Goal: Find contact information: Find contact information

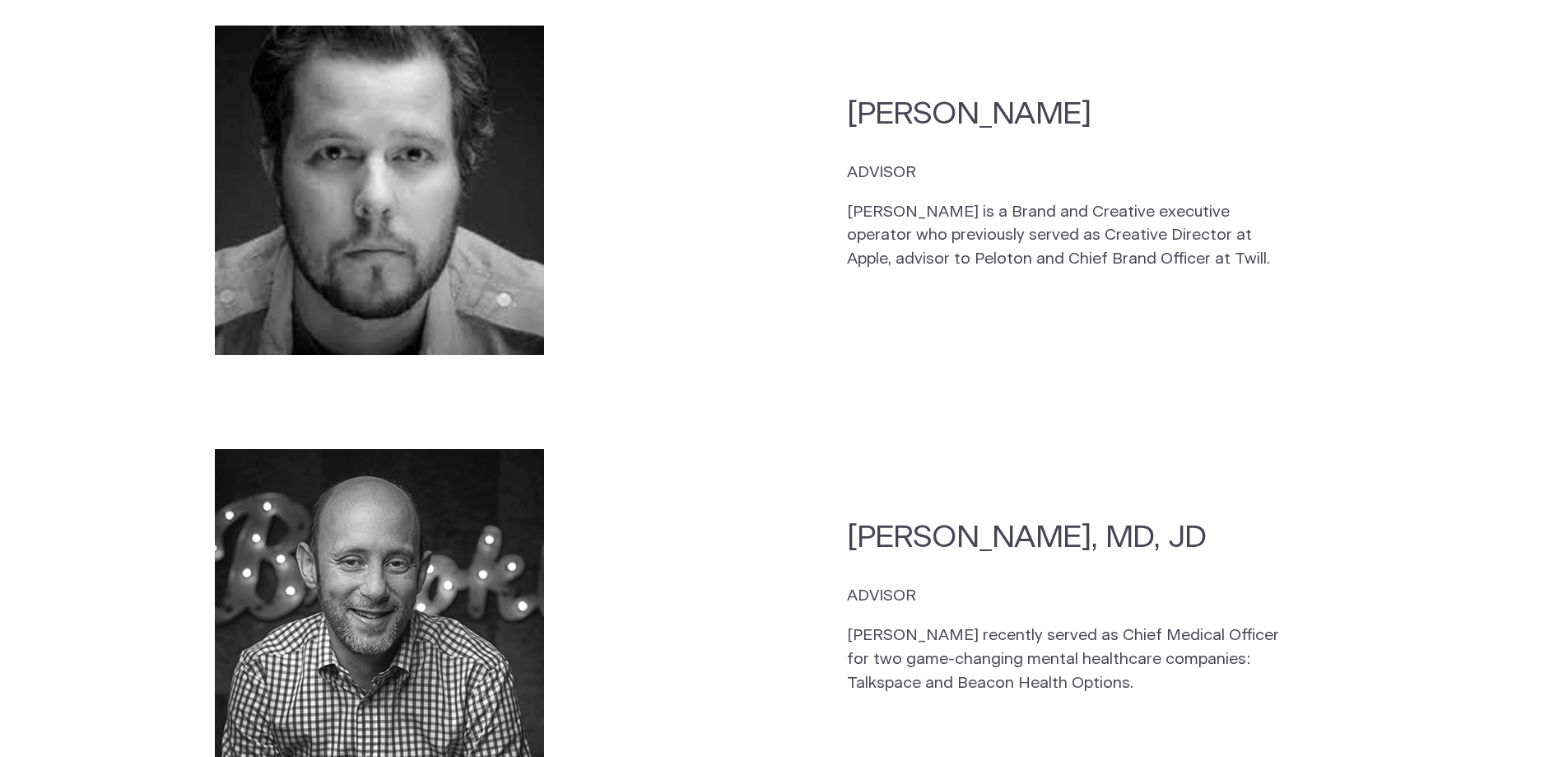
scroll to position [4447, 0]
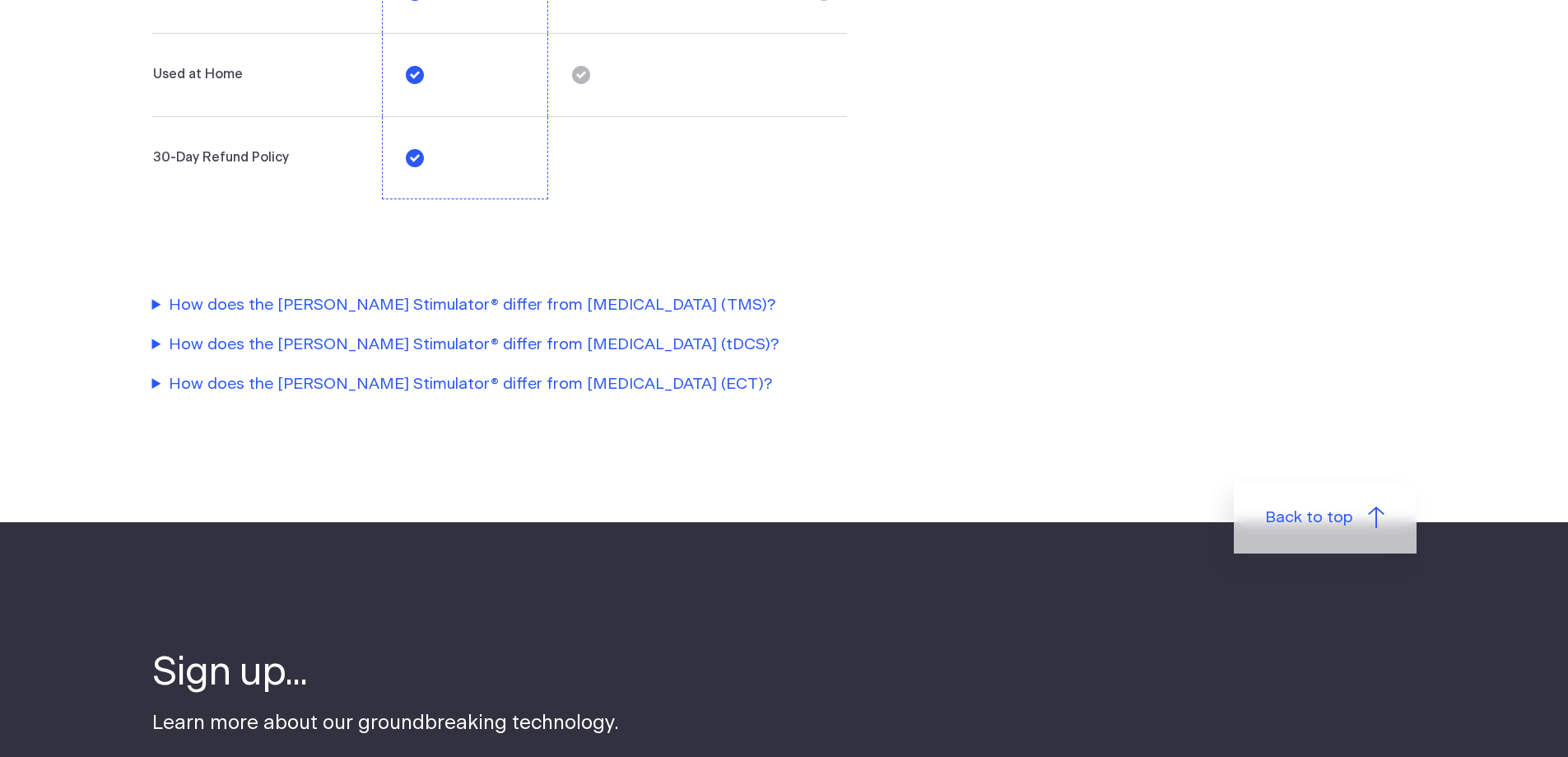
scroll to position [3870, 0]
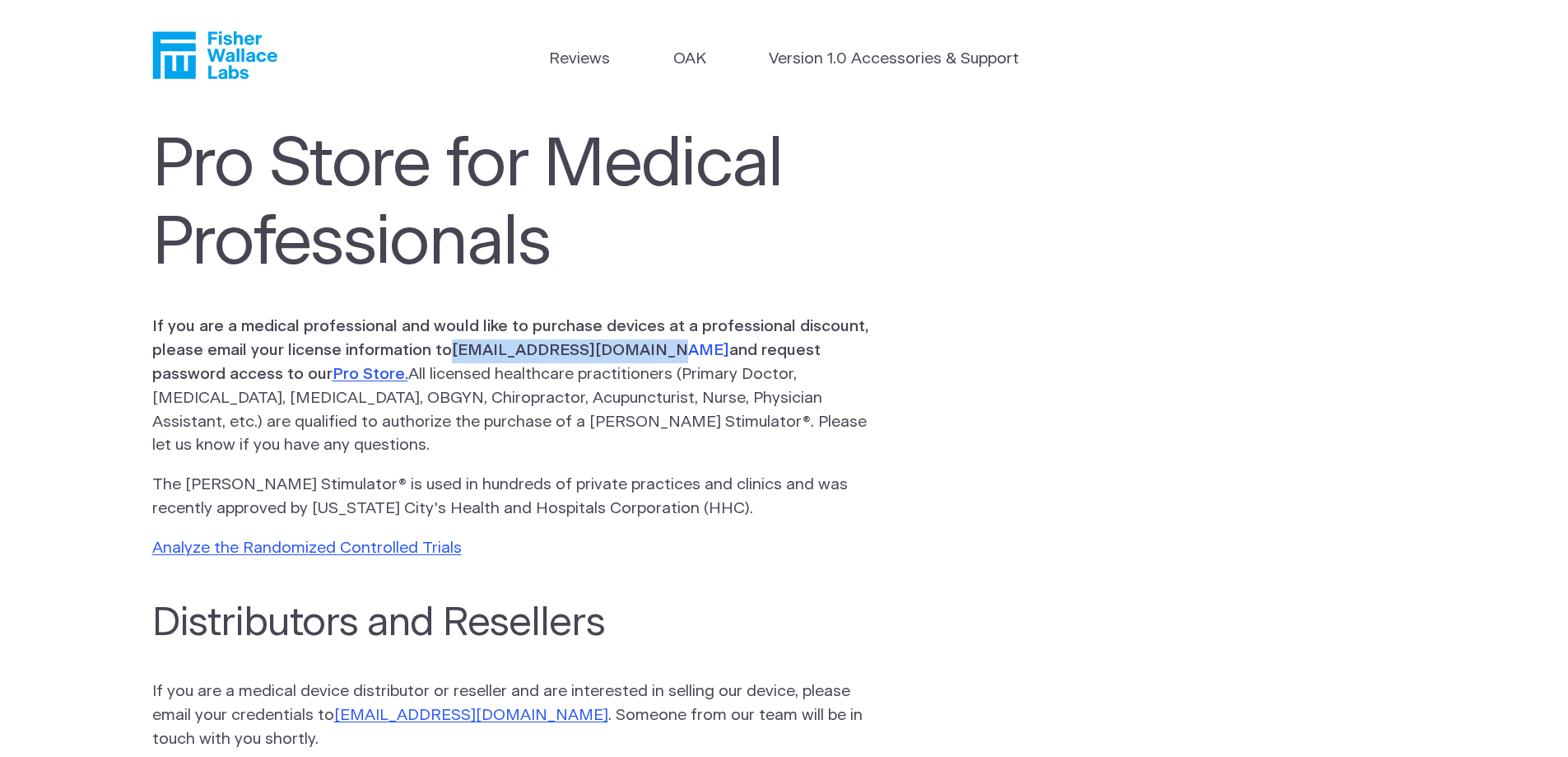
drag, startPoint x: 647, startPoint y: 354, endPoint x: 453, endPoint y: 351, distance: 194.0
click at [453, 351] on b "If you are a medical professional and would like to purchase devices at a profe…" at bounding box center [510, 351] width 716 height 63
copy link "orders@fisherwallace.com"
